Goal: Contribute content: Contribute content

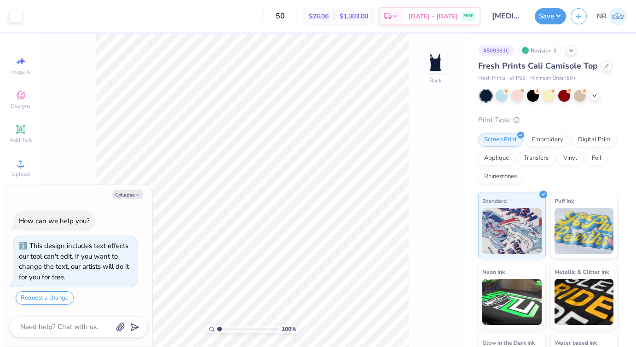
click at [38, 170] on div "Image AI Designs Add Text Upload Greek Clipart & logos Decorate" at bounding box center [20, 190] width 41 height 313
click at [19, 169] on div "Upload" at bounding box center [21, 167] width 32 height 27
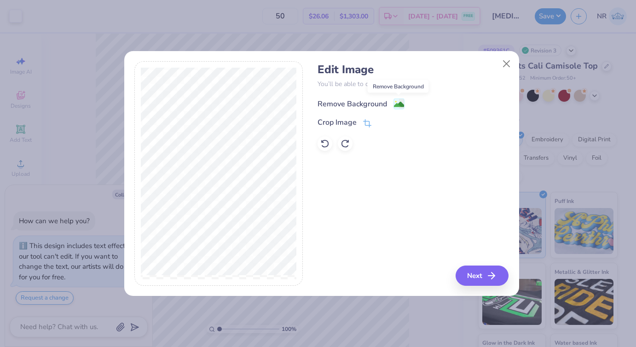
click at [397, 104] on image at bounding box center [399, 104] width 10 height 10
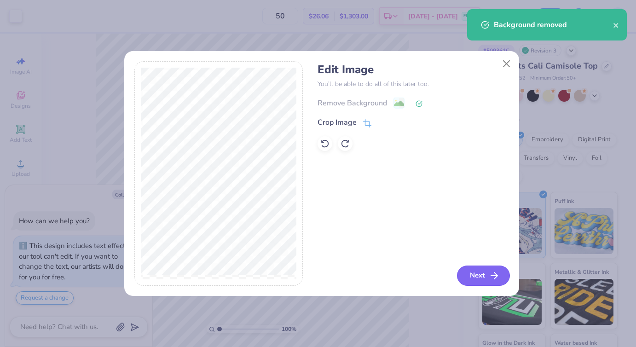
click at [495, 273] on polyline "button" at bounding box center [495, 275] width 3 height 6
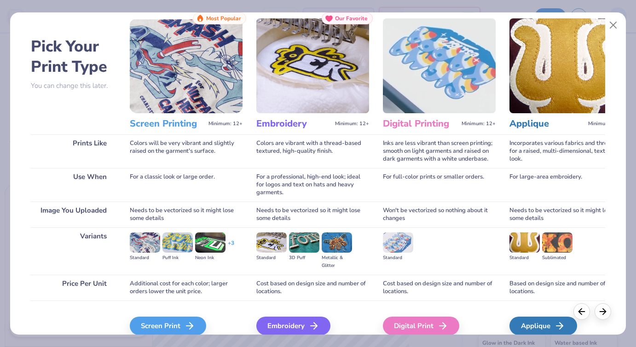
scroll to position [66, 0]
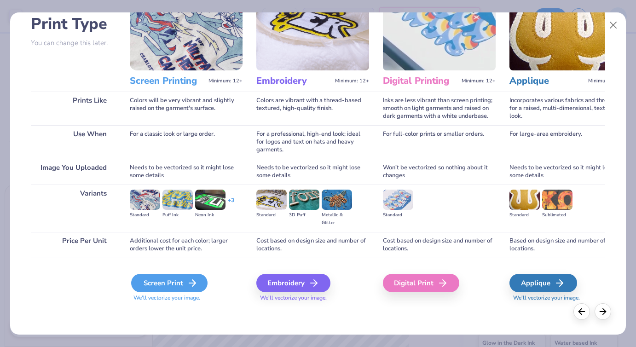
click at [193, 280] on icon at bounding box center [192, 282] width 11 height 11
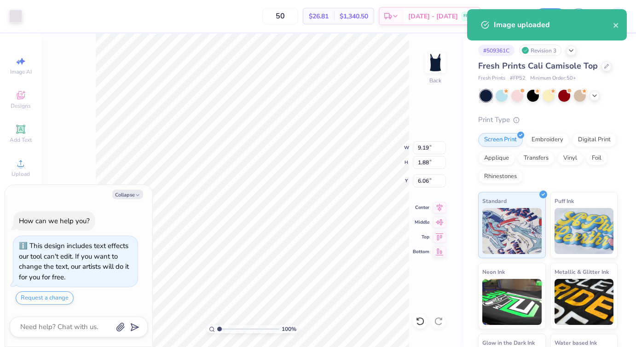
type textarea "x"
type input "5.62"
type input "1.42"
type input "1.91"
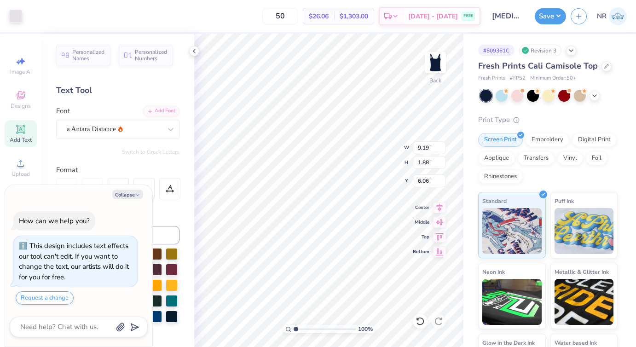
type textarea "x"
type input "3.58"
click at [434, 238] on icon at bounding box center [439, 235] width 13 height 11
type textarea "x"
type input "0.25"
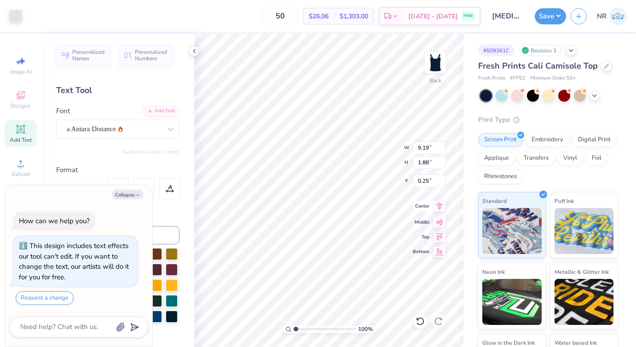
click at [440, 208] on icon at bounding box center [439, 206] width 6 height 8
click at [438, 220] on icon at bounding box center [440, 221] width 8 height 6
type textarea "x"
type input "6.06"
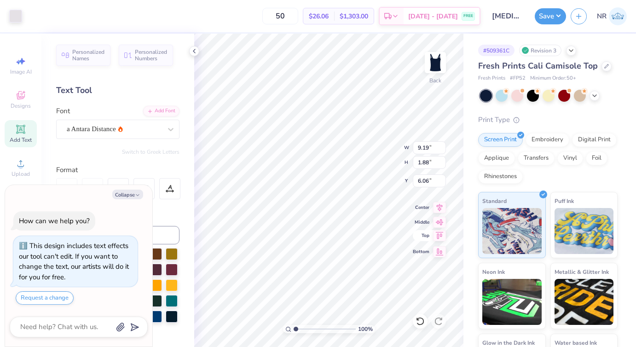
click at [437, 235] on icon at bounding box center [440, 235] width 8 height 7
type textarea "x"
type input "0.25"
type textarea "x"
type input "2.09"
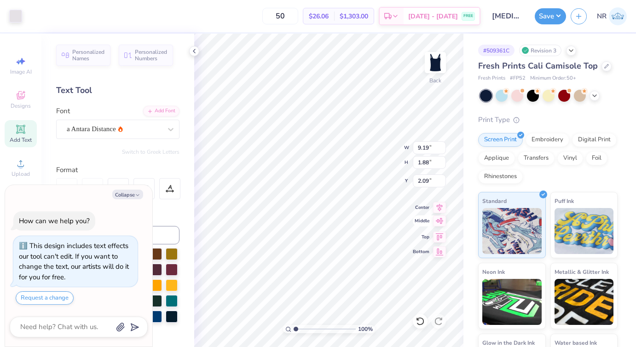
type textarea "x"
type input "7.22"
type input "1.47"
type input "2.49"
type textarea "x"
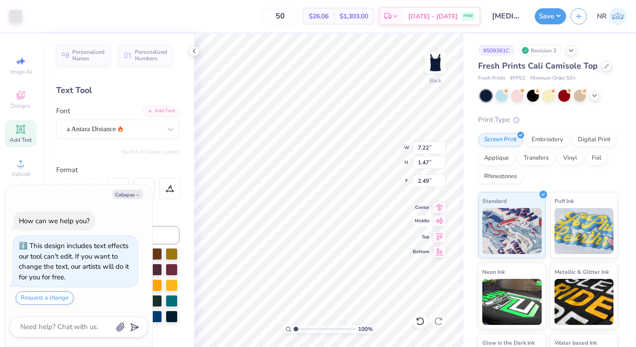
type input "1.85"
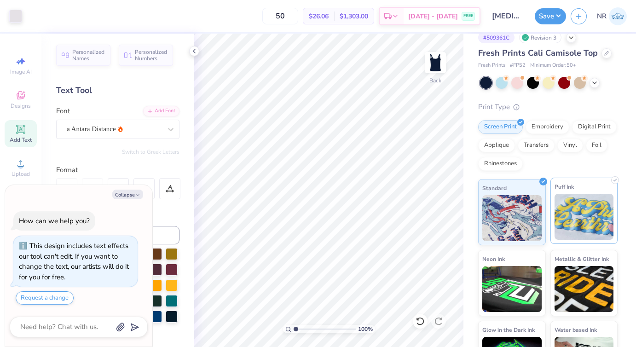
scroll to position [14, 0]
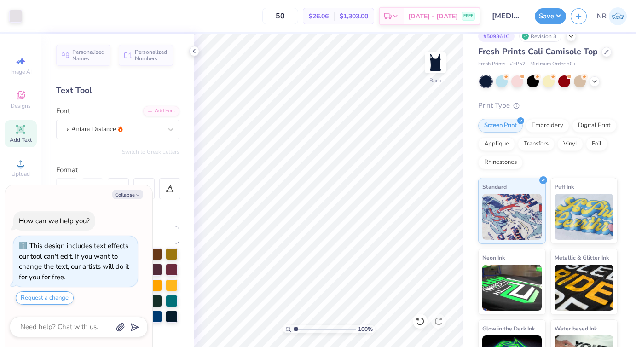
click at [546, 127] on div "Embroidery" at bounding box center [547, 126] width 44 height 14
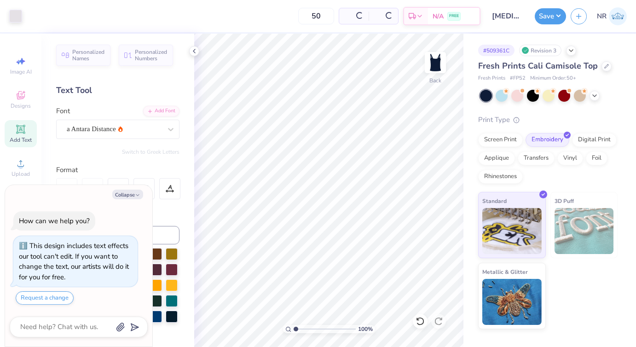
scroll to position [0, 0]
click at [510, 137] on div "Screen Print" at bounding box center [500, 139] width 45 height 14
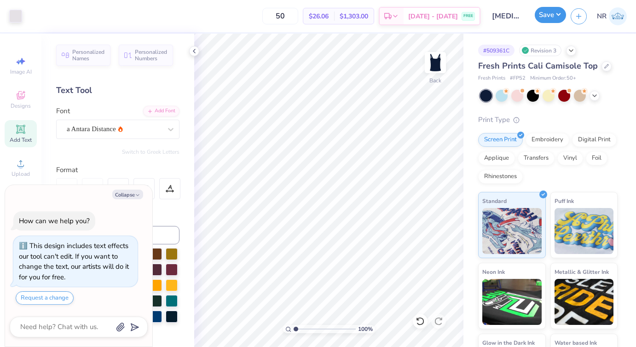
click at [544, 16] on button "Save" at bounding box center [549, 15] width 31 height 16
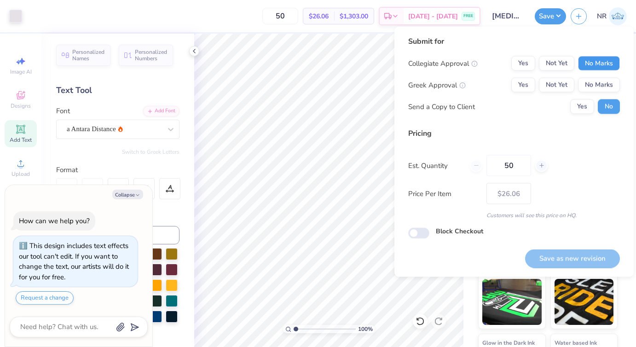
click at [589, 66] on button "No Marks" at bounding box center [599, 63] width 42 height 15
click at [529, 82] on button "Yes" at bounding box center [523, 85] width 24 height 15
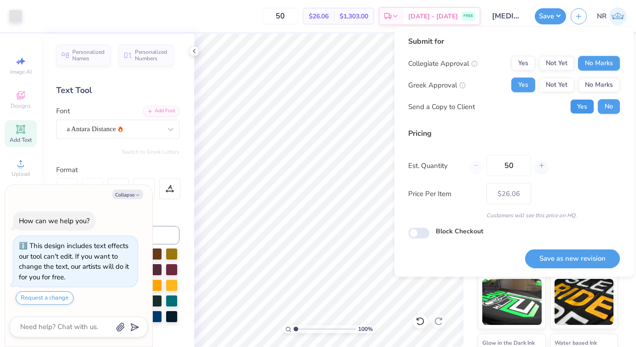
click at [584, 101] on button "Yes" at bounding box center [582, 106] width 24 height 15
type textarea "x"
click at [583, 257] on button "Save as new revision" at bounding box center [572, 258] width 95 height 19
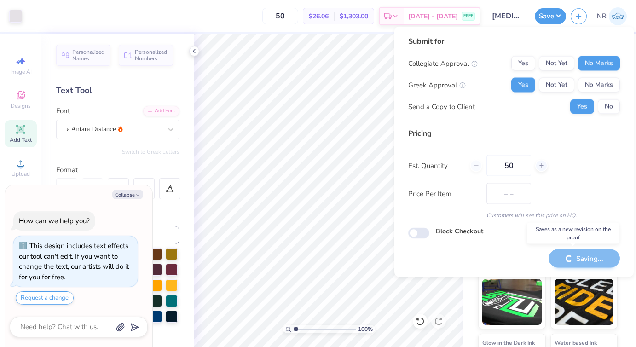
type input "$26.06"
type textarea "x"
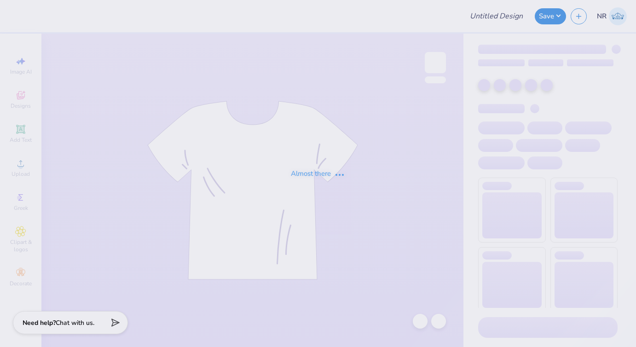
type input "[MEDICAL_DATA] Polka Dot Set"
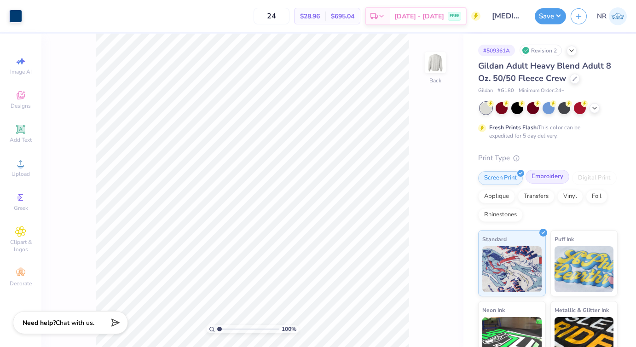
click at [545, 179] on div "Embroidery" at bounding box center [547, 177] width 44 height 14
